Goal: Task Accomplishment & Management: Manage account settings

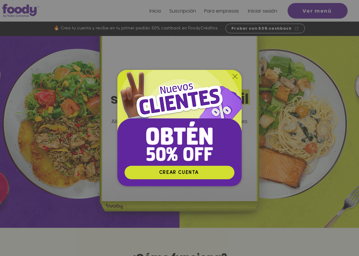
click at [234, 76] on icon "Volver al sitio" at bounding box center [235, 76] width 5 height 5
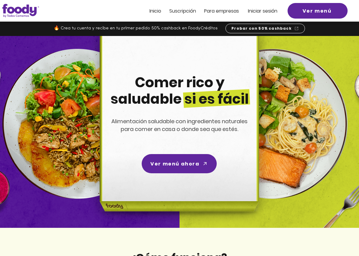
click at [268, 8] on span "Iniciar sesión" at bounding box center [262, 11] width 29 height 7
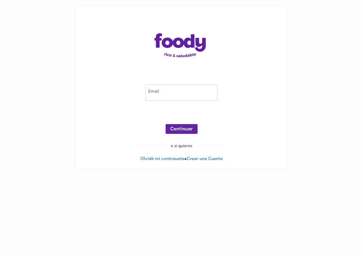
click at [159, 95] on input "email" at bounding box center [182, 93] width 72 height 17
type input "lauranicolethrudashernandez@gmail.com"
click at [172, 128] on span "Continuar" at bounding box center [182, 130] width 23 height 6
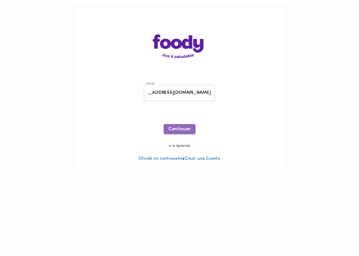
scroll to position [0, 0]
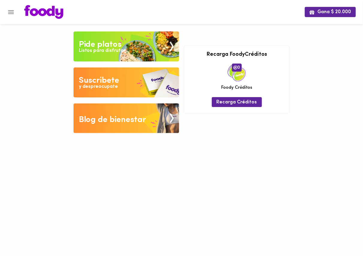
click at [149, 76] on img at bounding box center [127, 83] width 106 height 30
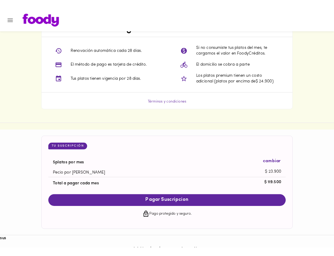
scroll to position [520, 0]
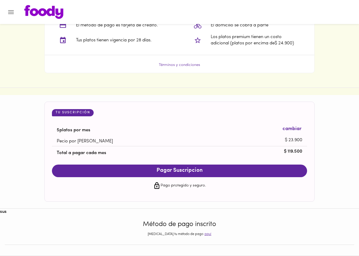
click at [205, 235] on p "aquí" at bounding box center [208, 234] width 7 height 5
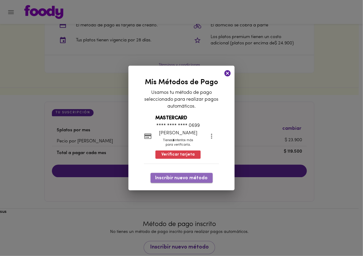
click at [194, 176] on span "Inscribir nuevo método" at bounding box center [182, 179] width 53 height 6
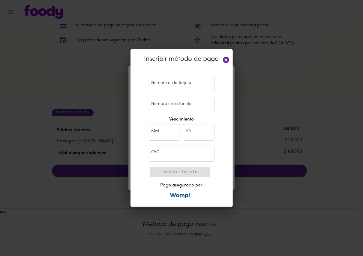
click at [166, 83] on input "text" at bounding box center [182, 84] width 66 height 17
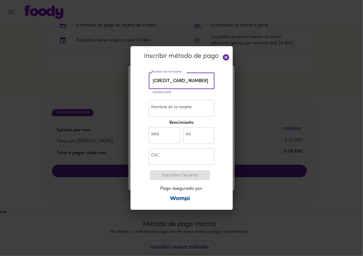
type input "5536 6400 5409 9515"
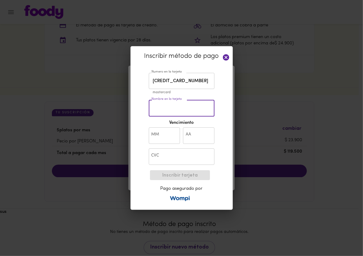
click at [162, 116] on input "Nombre en la tarjeta" at bounding box center [182, 108] width 66 height 17
type input "barbalace gianfranco"
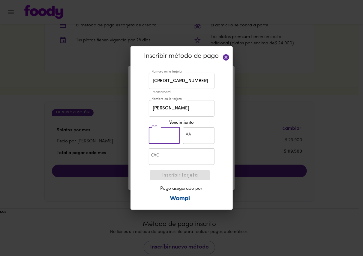
click at [157, 136] on input "text" at bounding box center [165, 136] width 32 height 17
type input "10"
click at [200, 136] on input "text" at bounding box center [199, 136] width 32 height 17
type input "29"
click at [185, 151] on input "text" at bounding box center [182, 157] width 66 height 17
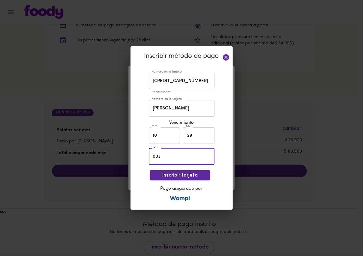
type input "003"
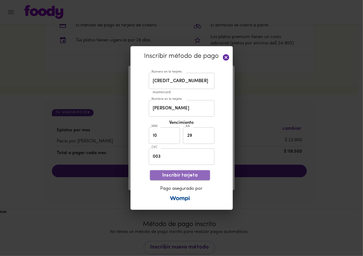
click at [177, 173] on span "Inscribir tarjeta" at bounding box center [180, 176] width 50 height 6
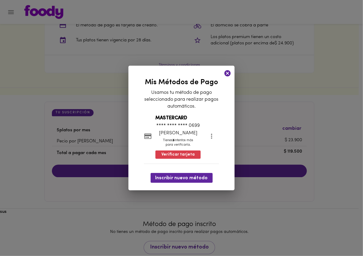
click at [202, 172] on div "Mis Métodos de Pago Usamos tu método de pago seleccionado para realizar pagos a…" at bounding box center [182, 130] width 76 height 108
click at [198, 177] on span "Inscribir nuevo método" at bounding box center [182, 179] width 53 height 6
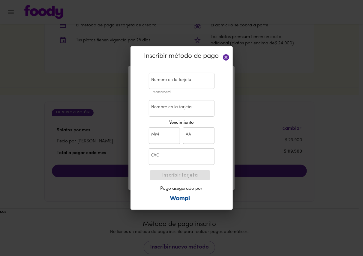
click at [163, 84] on input "text" at bounding box center [182, 81] width 66 height 17
type input "5263 9600 0958 3127"
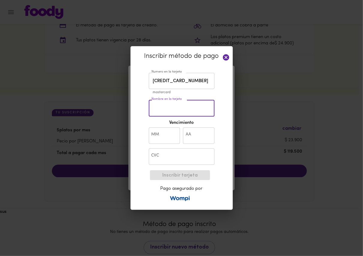
click at [181, 102] on input "Nombre en la tarjeta" at bounding box center [182, 108] width 66 height 17
type input "barbalace gianfranco"
click at [171, 132] on input "text" at bounding box center [165, 136] width 32 height 17
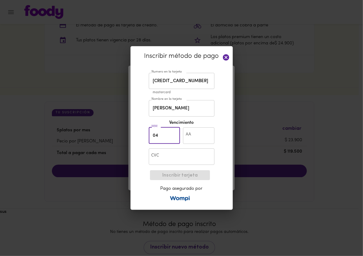
type input "04"
click at [205, 128] on input "text" at bounding box center [199, 136] width 32 height 17
type input "29"
click at [171, 150] on input "text" at bounding box center [182, 157] width 66 height 17
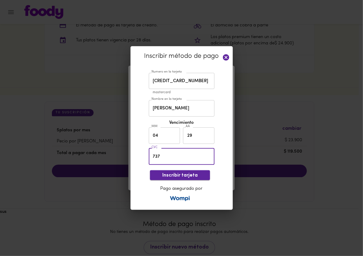
type input "737"
click at [191, 177] on span "Inscribir tarjeta" at bounding box center [180, 176] width 50 height 6
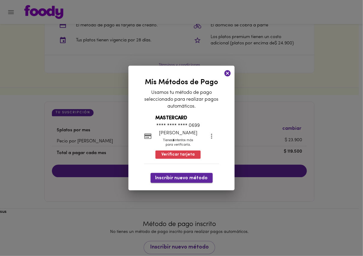
click at [176, 177] on span "Inscribir nuevo método" at bounding box center [182, 179] width 53 height 6
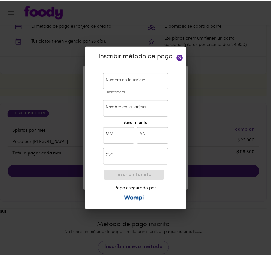
scroll to position [528, 0]
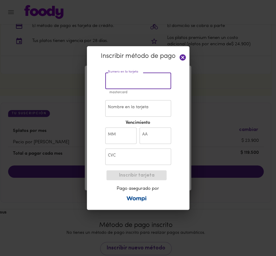
click at [143, 84] on input "text" at bounding box center [138, 81] width 66 height 17
type input "5536 6400 0853 4575"
click at [114, 100] on div "Nombre en la tarjeta Nombre en la tarjeta" at bounding box center [138, 109] width 69 height 20
click at [123, 105] on input "Nombre en la tarjeta" at bounding box center [138, 108] width 66 height 17
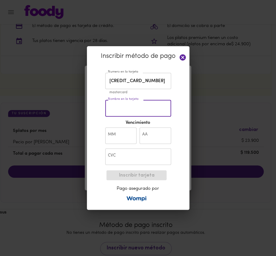
click at [123, 105] on input "Nombre en la tarjeta" at bounding box center [138, 108] width 66 height 17
type input "natalia eva"
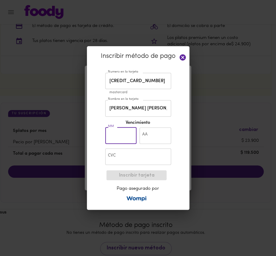
click at [126, 137] on input "text" at bounding box center [121, 136] width 32 height 17
type input "06"
click at [149, 133] on input "text" at bounding box center [155, 136] width 32 height 17
type input "27"
click at [151, 160] on input "text" at bounding box center [138, 157] width 66 height 17
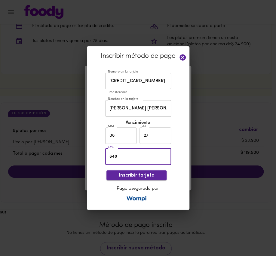
type input "648"
click at [156, 172] on button "Inscribir tarjeta" at bounding box center [136, 176] width 60 height 10
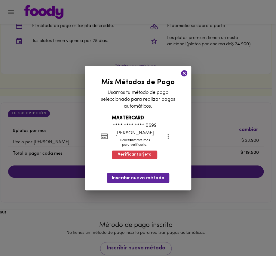
click at [185, 74] on icon at bounding box center [184, 73] width 6 height 6
